Goal: Book appointment/travel/reservation

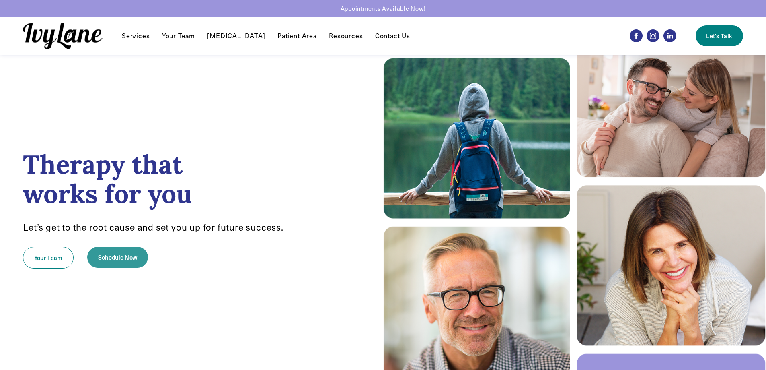
click at [136, 259] on link "Schedule Now" at bounding box center [117, 256] width 61 height 21
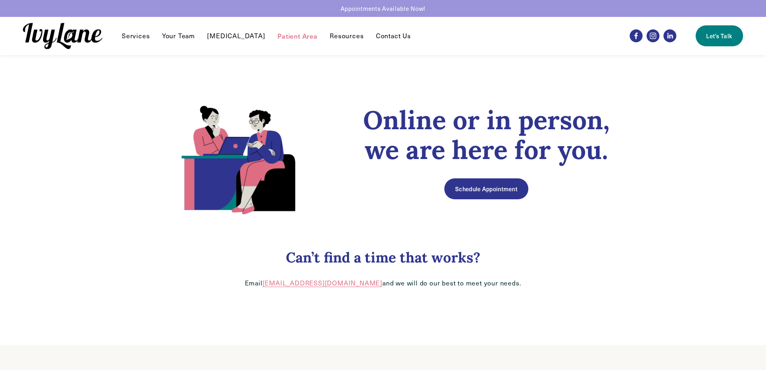
click at [483, 188] on link "Schedule Appointment" at bounding box center [486, 188] width 84 height 21
click at [378, 35] on link "Contact Us" at bounding box center [393, 36] width 35 height 10
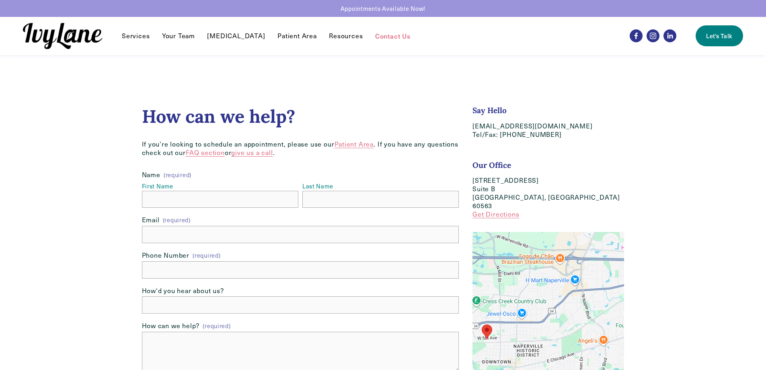
click at [721, 39] on link "Let's Talk" at bounding box center [719, 35] width 47 height 21
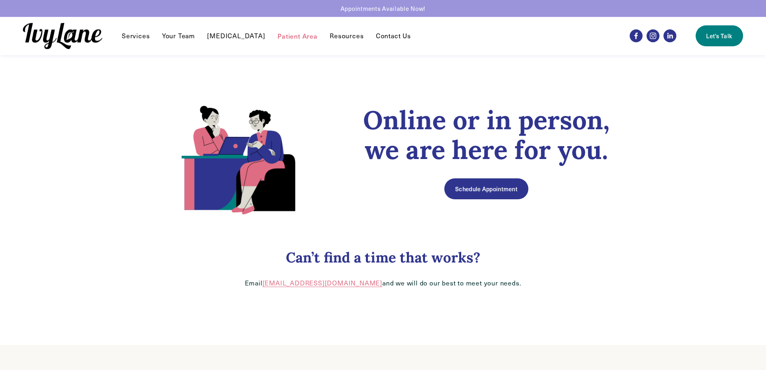
click at [73, 30] on img at bounding box center [63, 36] width 80 height 26
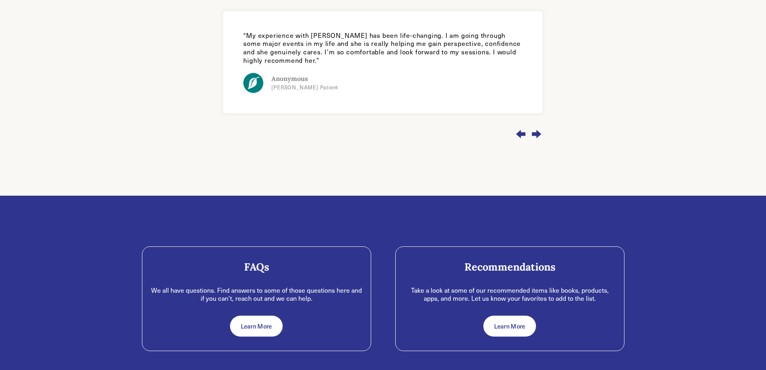
scroll to position [893, 0]
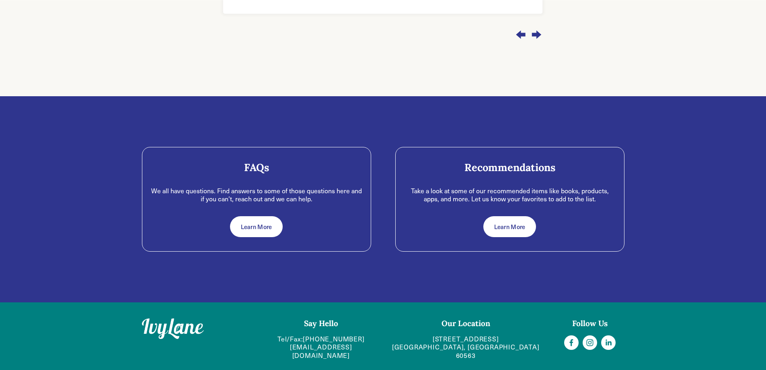
click at [252, 225] on link "Learn More" at bounding box center [256, 226] width 53 height 21
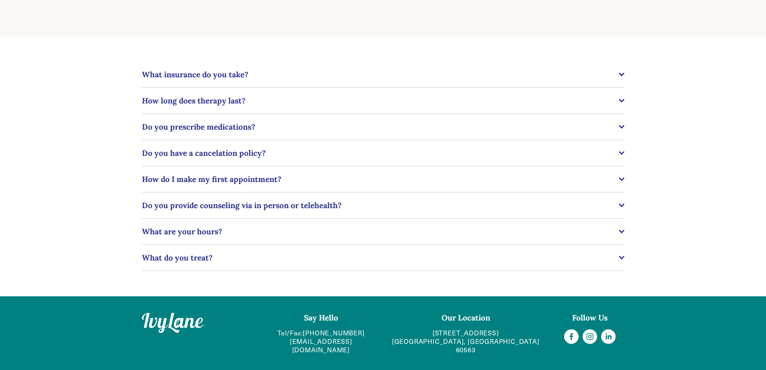
scroll to position [208, 0]
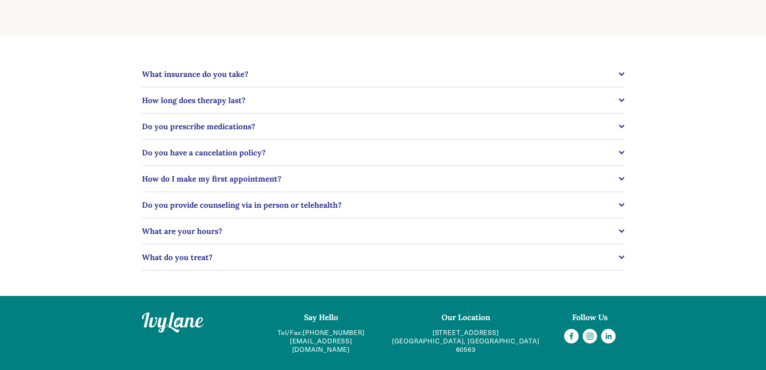
click at [240, 207] on span "Do you provide counseling via in person or telehealth?" at bounding box center [380, 205] width 477 height 10
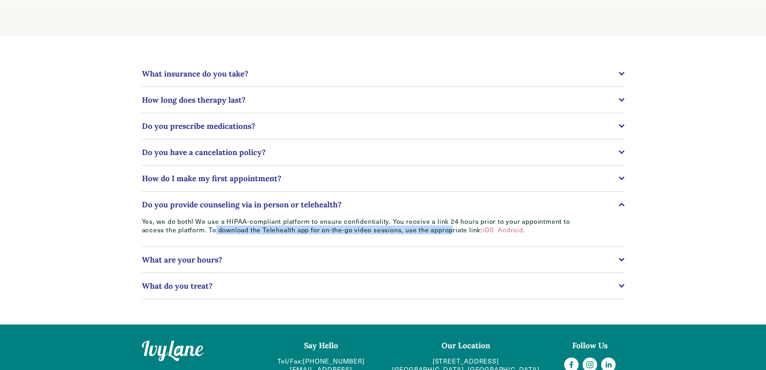
drag, startPoint x: 215, startPoint y: 230, endPoint x: 453, endPoint y: 230, distance: 238.0
click at [453, 230] on p "Yes, we do both! We use a HIPAA-compliant platform to ensure confidentiality. Y…" at bounding box center [359, 225] width 434 height 17
click at [487, 230] on link "iOS" at bounding box center [488, 229] width 11 height 8
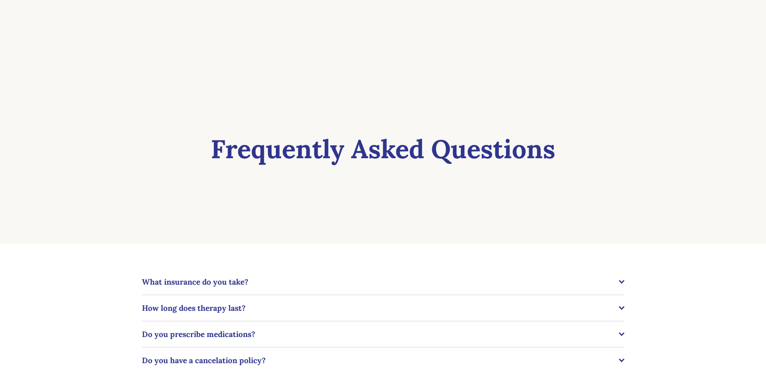
scroll to position [0, 0]
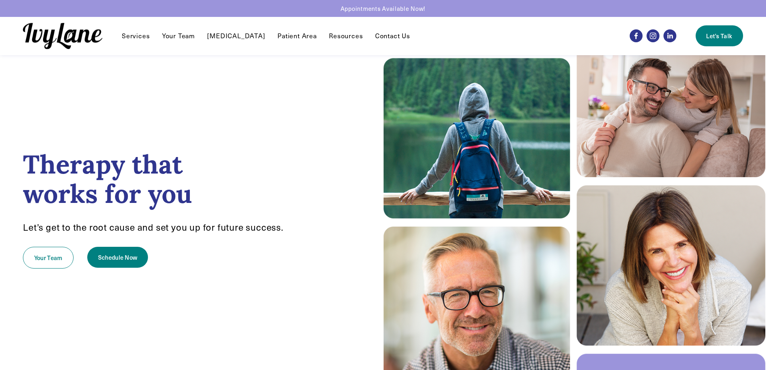
click at [251, 119] on div "Therapy that works for you Let’s get to the root cause and set you up for futur…" at bounding box center [191, 212] width 383 height 279
click at [40, 256] on link "Your Team" at bounding box center [48, 257] width 51 height 22
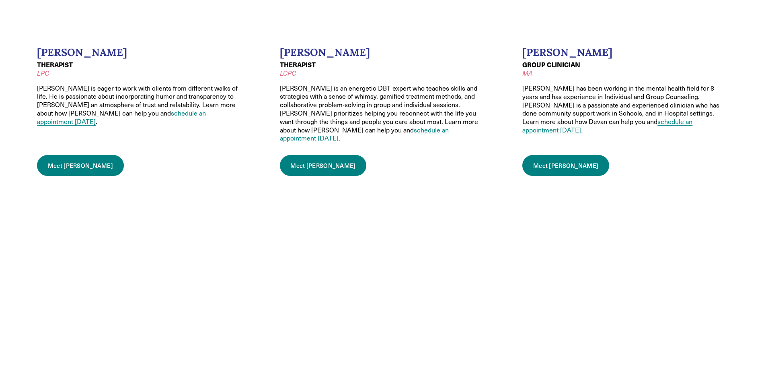
scroll to position [1005, 0]
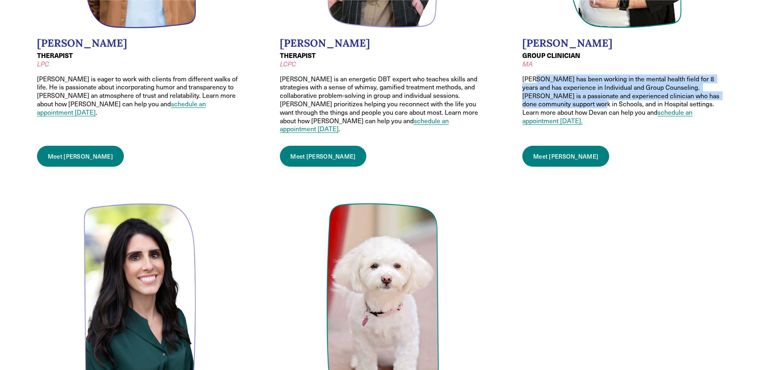
drag, startPoint x: 536, startPoint y: 74, endPoint x: 557, endPoint y: 92, distance: 27.7
click at [557, 92] on p "Devan has been working in the mental health field for 8 years and has experienc…" at bounding box center [625, 100] width 207 height 50
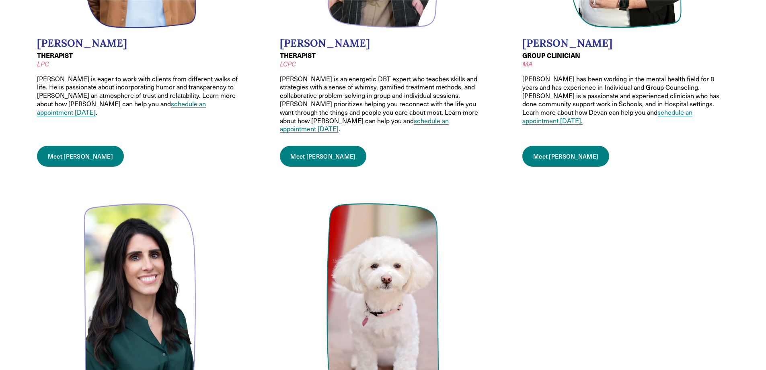
click at [538, 105] on p "Devan has been working in the mental health field for 8 years and has experienc…" at bounding box center [625, 100] width 207 height 50
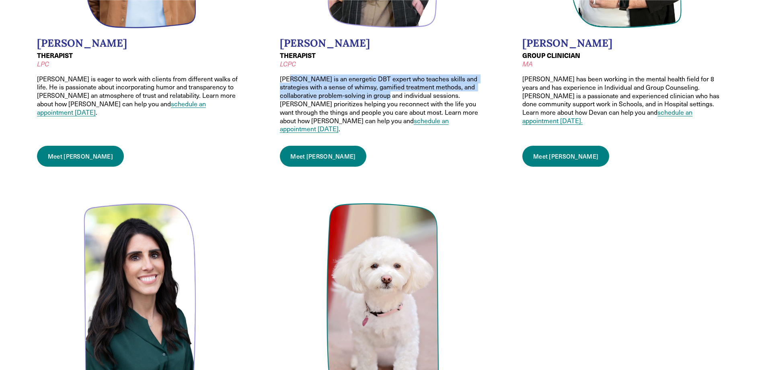
drag, startPoint x: 287, startPoint y: 69, endPoint x: 369, endPoint y: 83, distance: 82.8
click at [369, 83] on p "Justin is an energetic DBT expert who teaches skills and strategies with a sens…" at bounding box center [383, 104] width 207 height 59
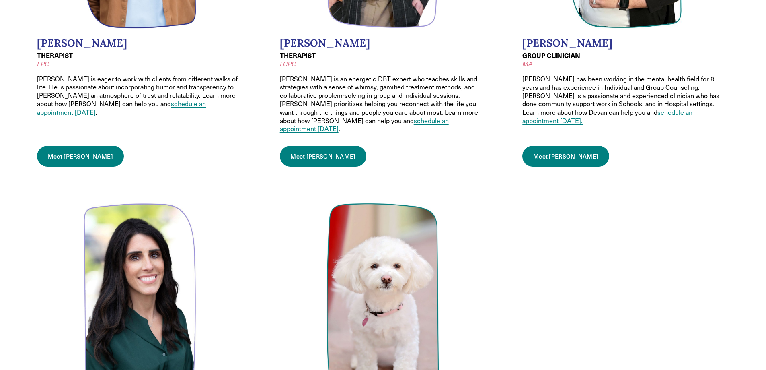
click at [413, 84] on p "Justin is an energetic DBT expert who teaches skills and strategies with a sens…" at bounding box center [383, 104] width 207 height 59
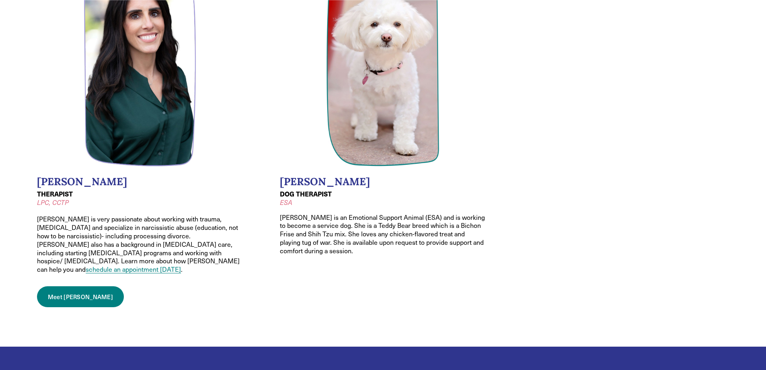
scroll to position [1045, 0]
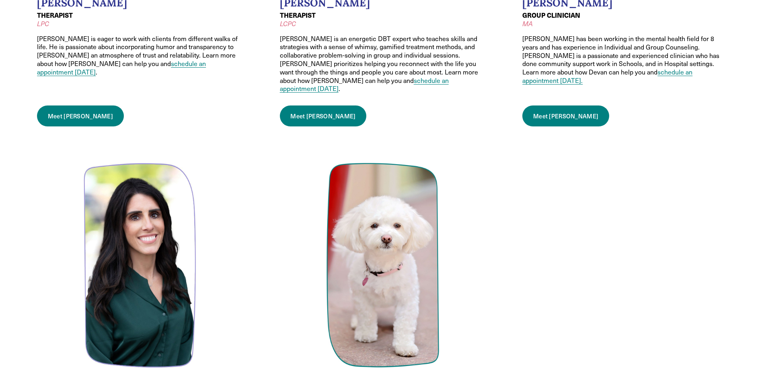
click at [560, 105] on link "Meet Devan" at bounding box center [565, 115] width 87 height 21
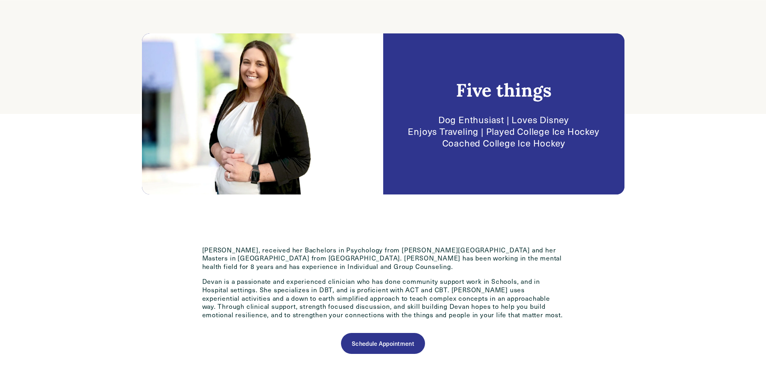
scroll to position [201, 0]
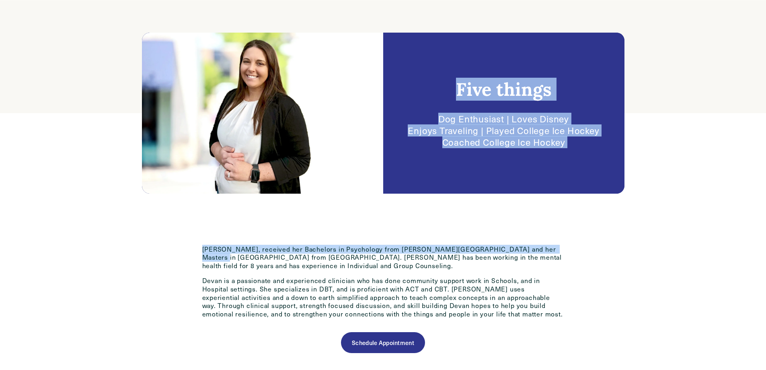
drag, startPoint x: 456, startPoint y: 91, endPoint x: 546, endPoint y: 240, distance: 173.7
click at [546, 240] on article "“You miss 100% of the shots you don’t take - Wayne Gretzky” Michael Scott Five …" at bounding box center [383, 144] width 766 height 691
click at [545, 240] on div "Devan MA, received her Bachelors in Psychology from Marian University and her M…" at bounding box center [383, 356] width 528 height 268
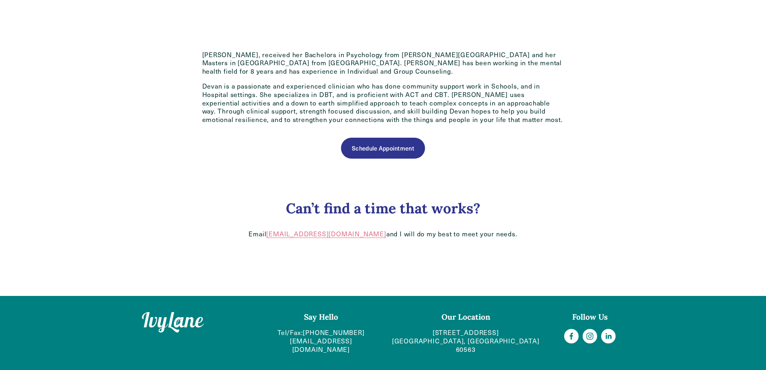
scroll to position [396, 0]
click at [399, 154] on link "Schedule Appointment" at bounding box center [383, 148] width 84 height 21
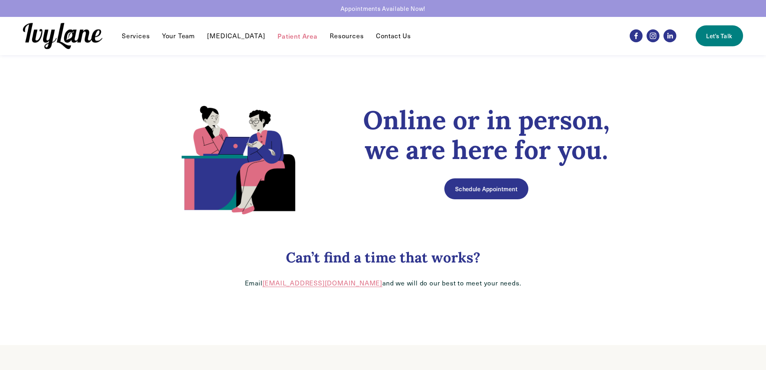
click at [483, 191] on link "Schedule Appointment" at bounding box center [486, 188] width 84 height 21
